Goal: Download file/media

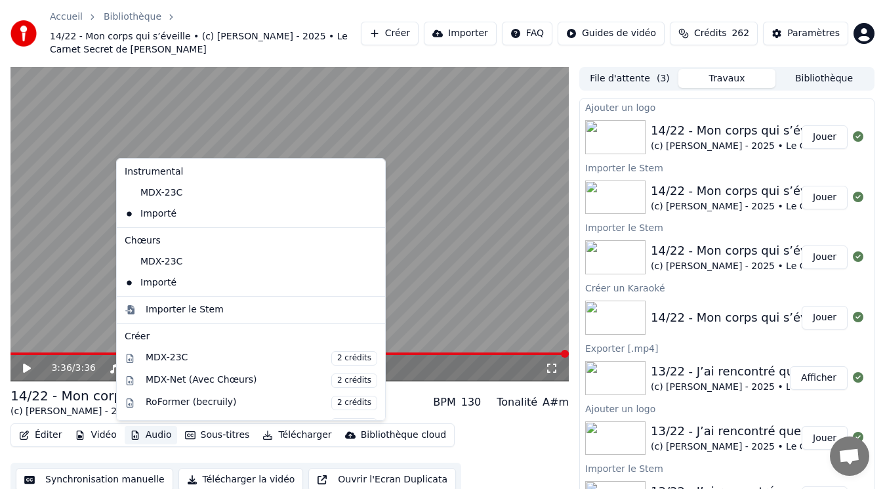
click at [140, 438] on button "Audio" at bounding box center [151, 435] width 53 height 18
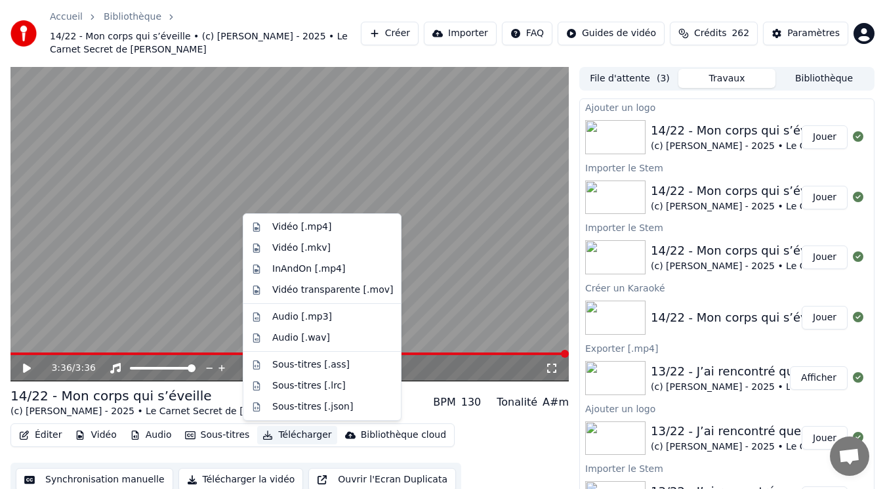
click at [289, 436] on button "Télécharger" at bounding box center [296, 435] width 79 height 18
click at [293, 433] on button "Télécharger" at bounding box center [296, 435] width 79 height 18
click at [278, 223] on div "Vidéo [.mp4]" at bounding box center [301, 227] width 59 height 13
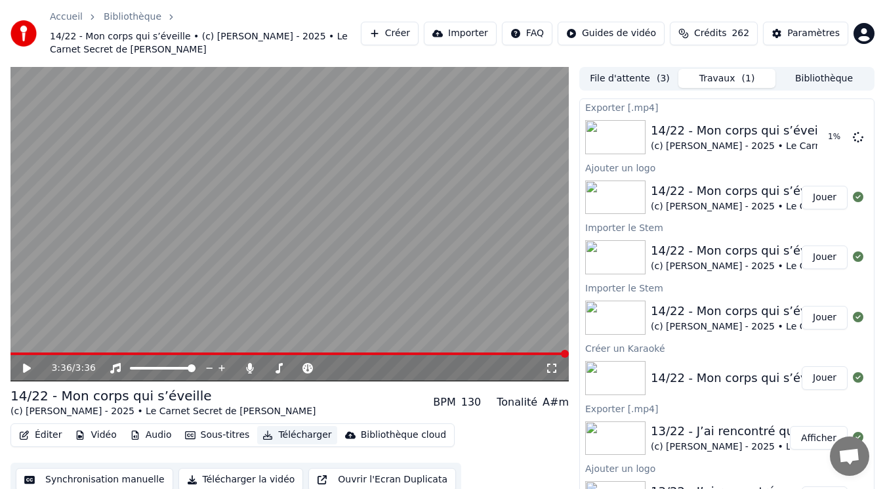
drag, startPoint x: 896, startPoint y: 116, endPoint x: 883, endPoint y: 54, distance: 62.3
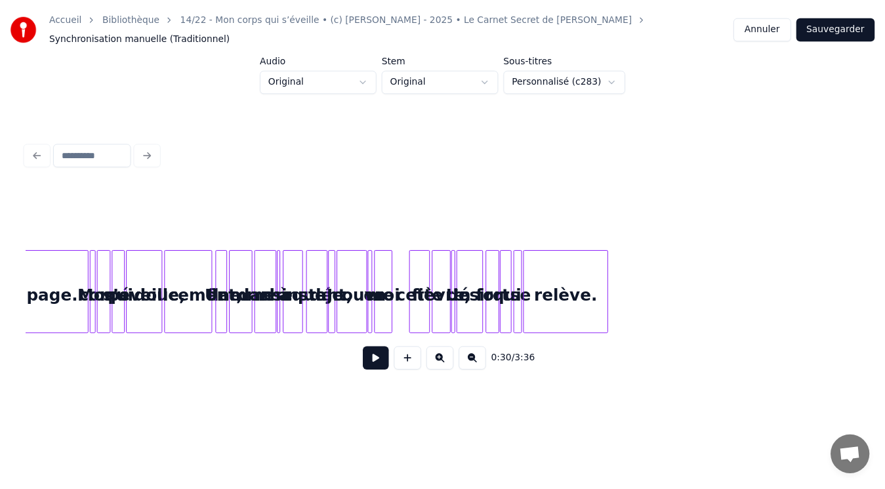
scroll to position [0, 5790]
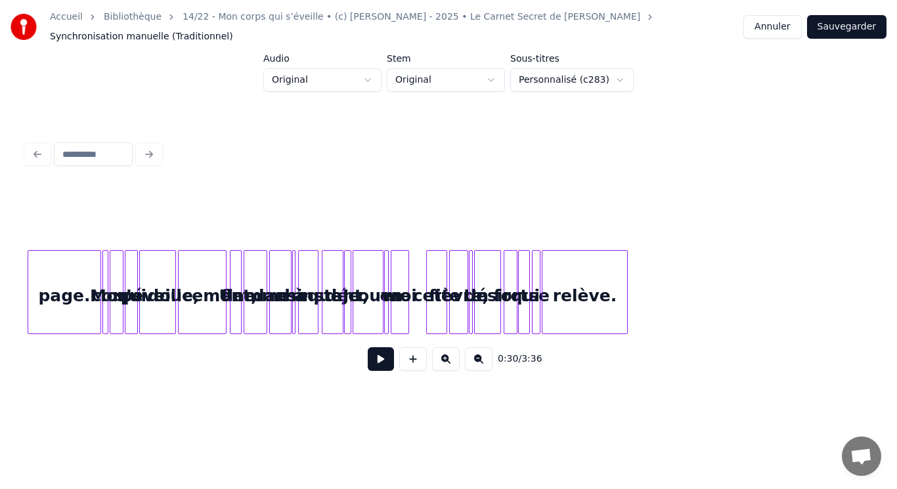
click at [772, 20] on button "Annuler" at bounding box center [772, 27] width 58 height 24
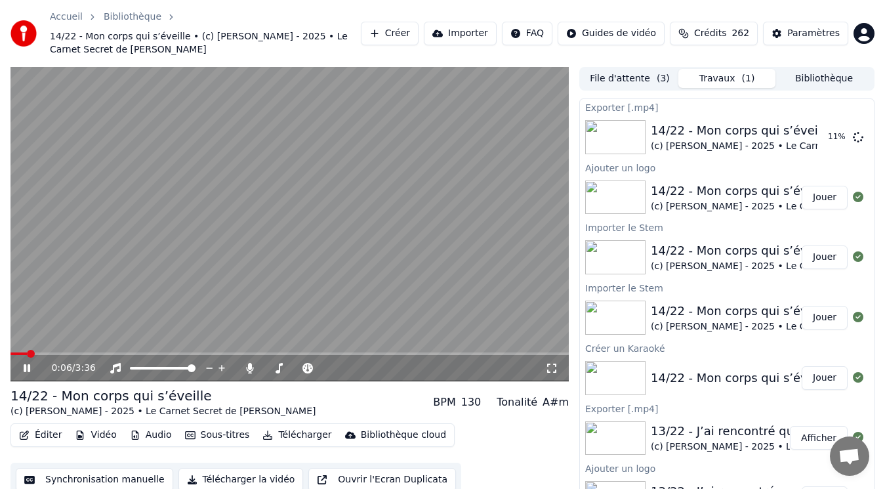
click at [125, 138] on video at bounding box center [290, 224] width 559 height 314
click at [316, 261] on video at bounding box center [290, 224] width 559 height 314
click at [297, 200] on video at bounding box center [290, 224] width 559 height 314
click at [11, 350] on span at bounding box center [15, 354] width 8 height 8
click at [804, 142] on button "Afficher" at bounding box center [819, 137] width 58 height 24
